Goal: Information Seeking & Learning: Find specific fact

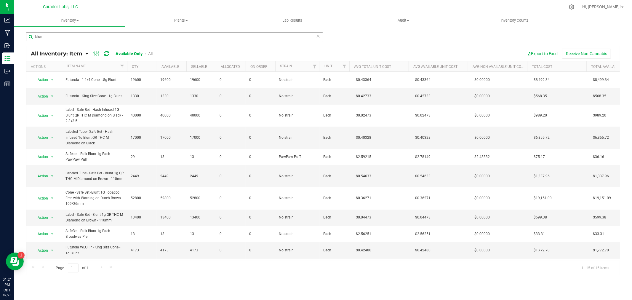
scroll to position [3, 0]
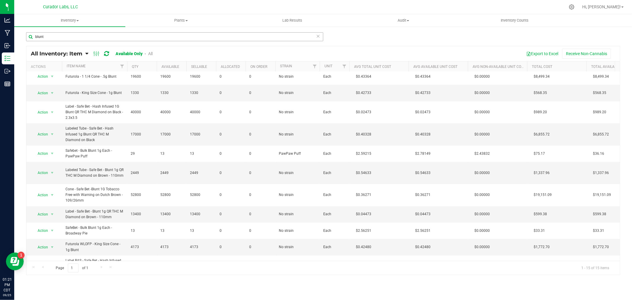
click at [61, 33] on input "blunt" at bounding box center [174, 36] width 297 height 9
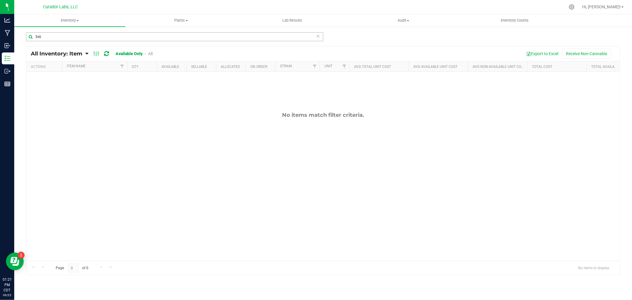
click at [99, 37] on input "3x6" at bounding box center [174, 36] width 297 height 9
type input "press bag"
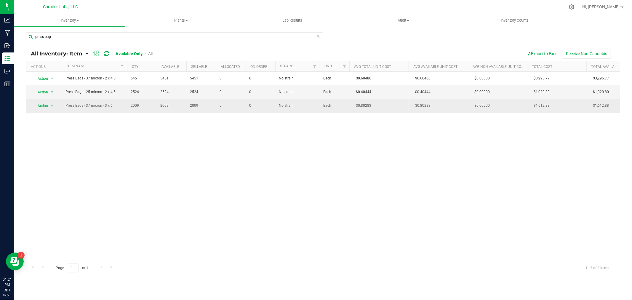
drag, startPoint x: 115, startPoint y: 105, endPoint x: 64, endPoint y: 108, distance: 50.8
click at [64, 108] on td "Press Bags - 37 micron - 3 x 6" at bounding box center [94, 105] width 65 height 13
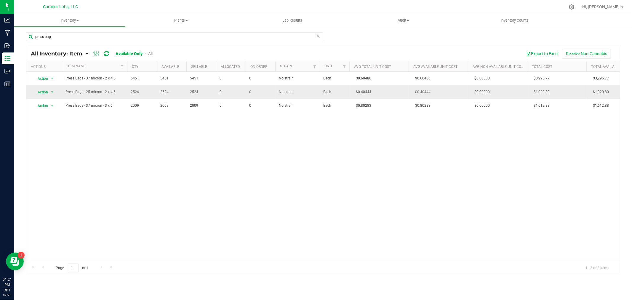
copy span "Press Bags - 37 micron - 3 x 6"
